Goal: Information Seeking & Learning: Learn about a topic

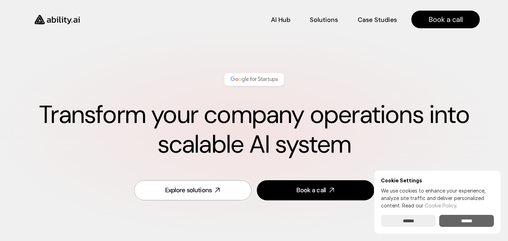
click at [471, 224] on input "******" at bounding box center [466, 221] width 55 height 12
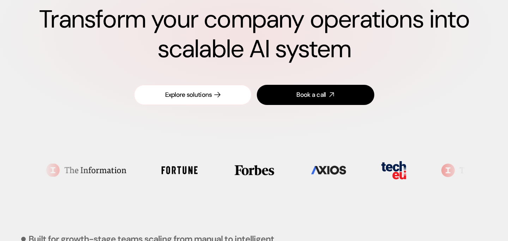
click at [204, 97] on div "Explore solutions" at bounding box center [188, 94] width 47 height 9
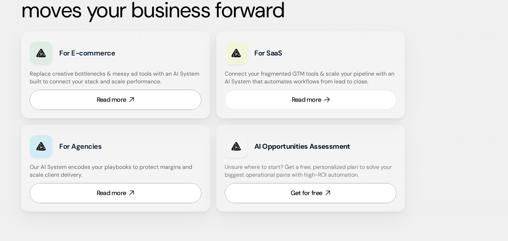
scroll to position [426, 0]
click at [312, 99] on div "Read more" at bounding box center [307, 99] width 30 height 9
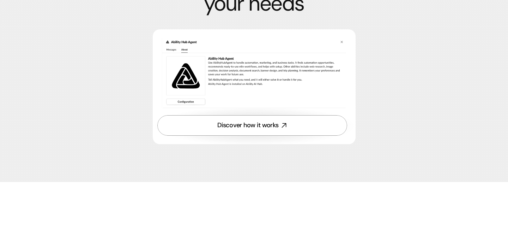
scroll to position [2099, 0]
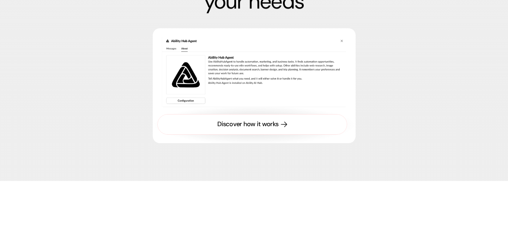
click at [294, 134] on link "Discover how it works" at bounding box center [252, 124] width 190 height 20
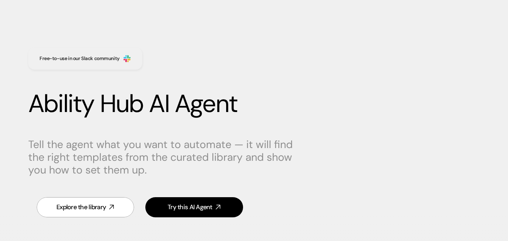
scroll to position [12, 0]
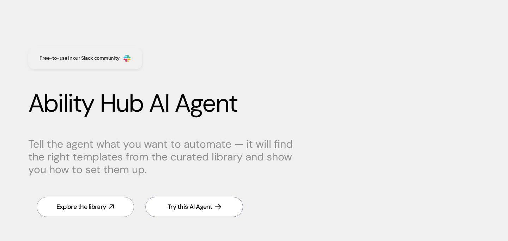
click at [209, 202] on div "Try this AI Agent" at bounding box center [190, 206] width 45 height 9
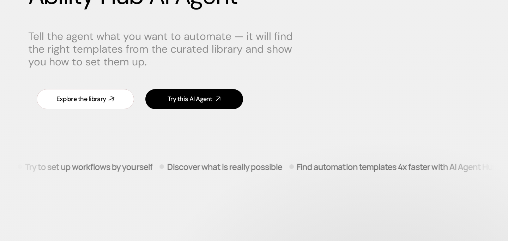
scroll to position [120, 0]
click at [95, 101] on div "Explore the library" at bounding box center [80, 98] width 49 height 9
